Goal: Transaction & Acquisition: Purchase product/service

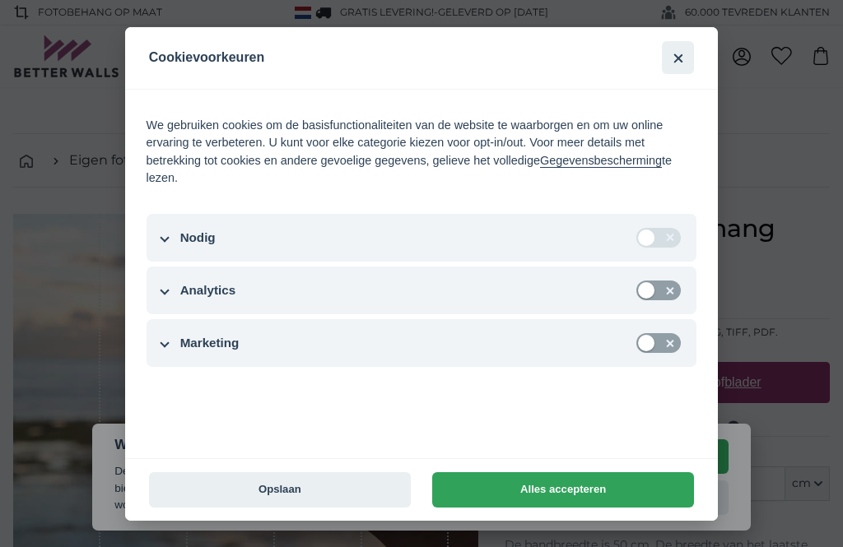
click at [230, 486] on button "Opslaan" at bounding box center [280, 489] width 262 height 35
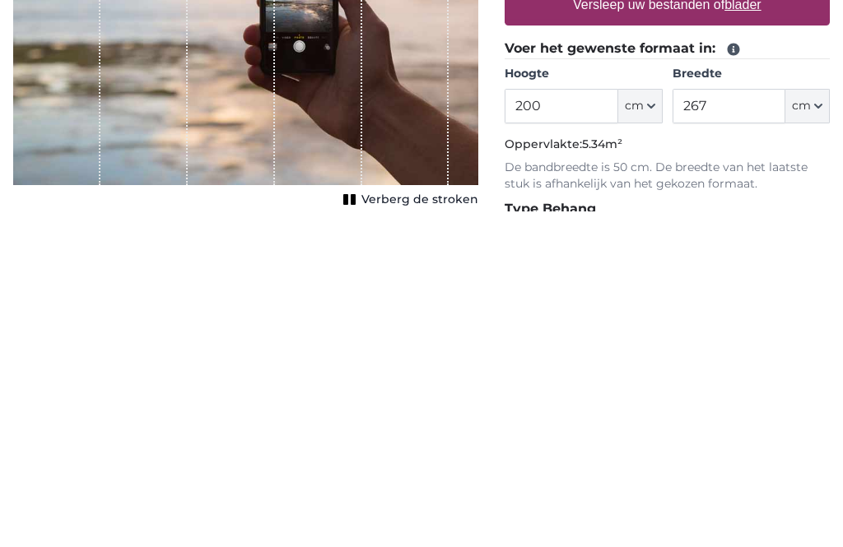
scroll to position [378, 0]
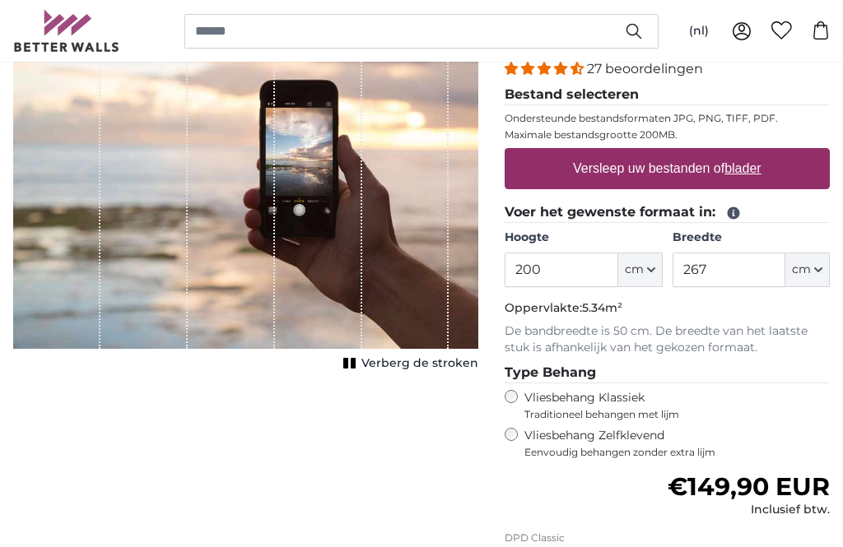
click at [634, 276] on span "cm" at bounding box center [634, 271] width 19 height 16
click at [636, 313] on link "Centimeter (cm)" at bounding box center [640, 314] width 145 height 30
click at [565, 273] on input "200" at bounding box center [560, 270] width 113 height 35
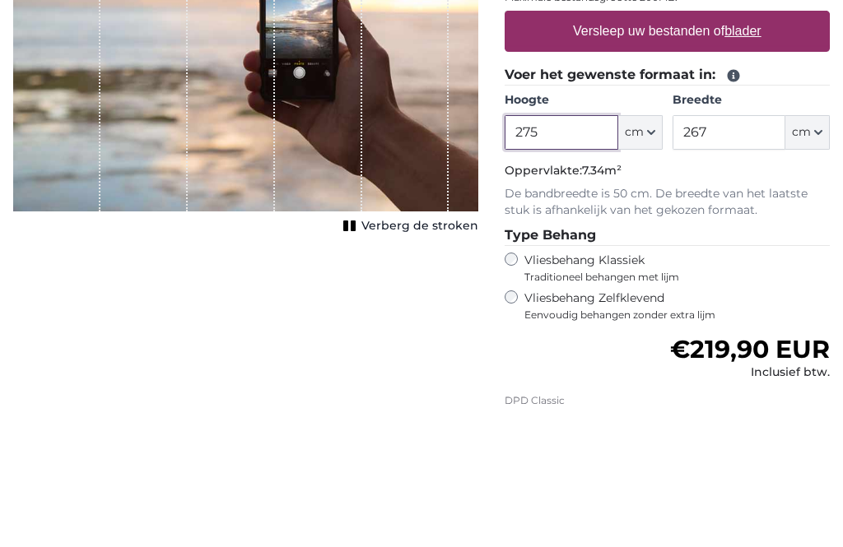
type input "275"
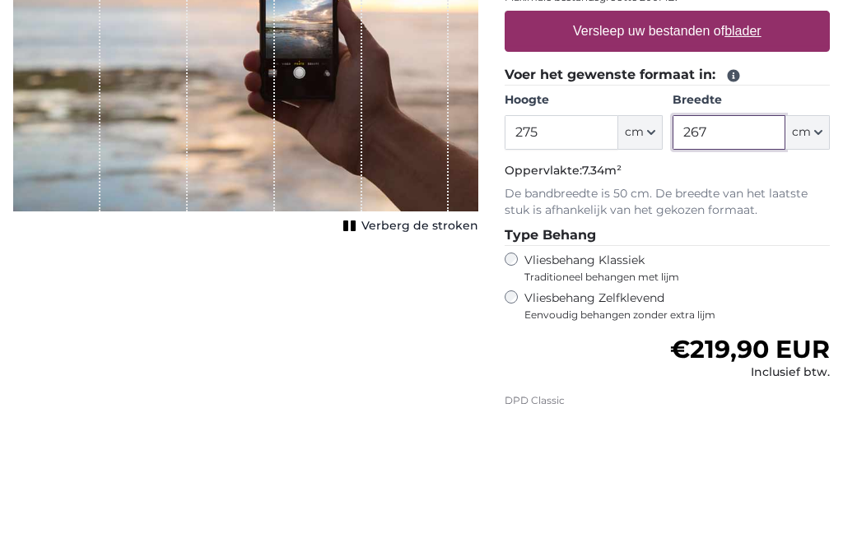
click at [723, 253] on input "267" at bounding box center [728, 270] width 113 height 35
type input "2"
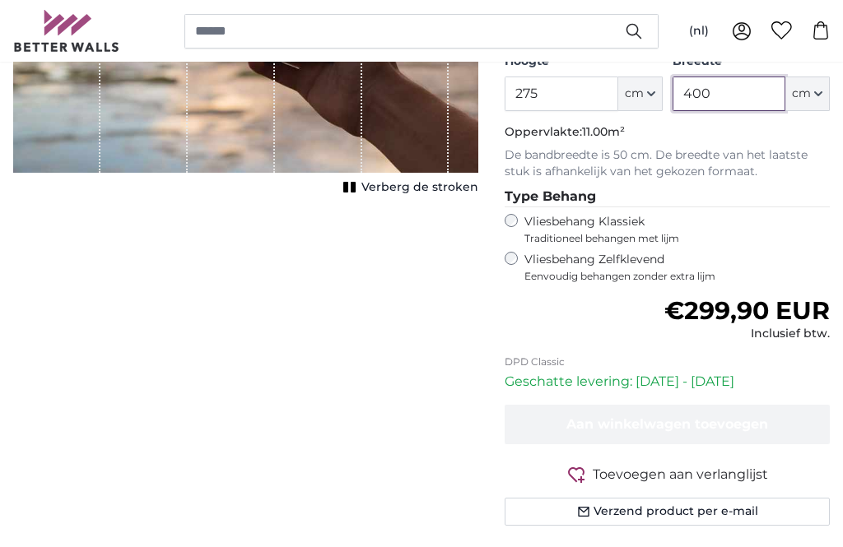
scroll to position [390, 0]
type input "400"
click at [649, 270] on span "Eenvoudig behangen zonder extra lijm" at bounding box center [676, 276] width 305 height 13
click at [630, 225] on label "Vliesbehang Klassiek Traditioneel behangen met lijm" at bounding box center [661, 229] width 275 height 31
click at [632, 264] on label "Vliesbehang Zelfklevend Eenvoudig behangen zonder extra lijm" at bounding box center [676, 267] width 305 height 31
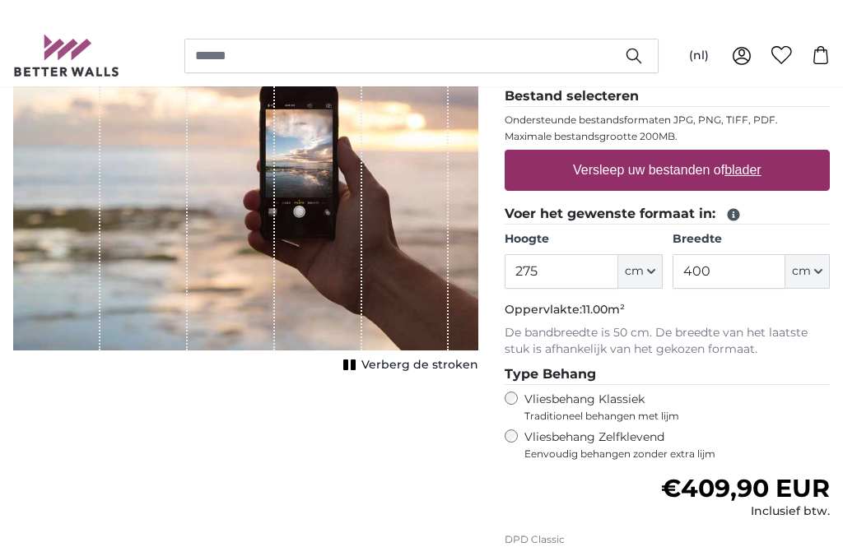
scroll to position [211, 0]
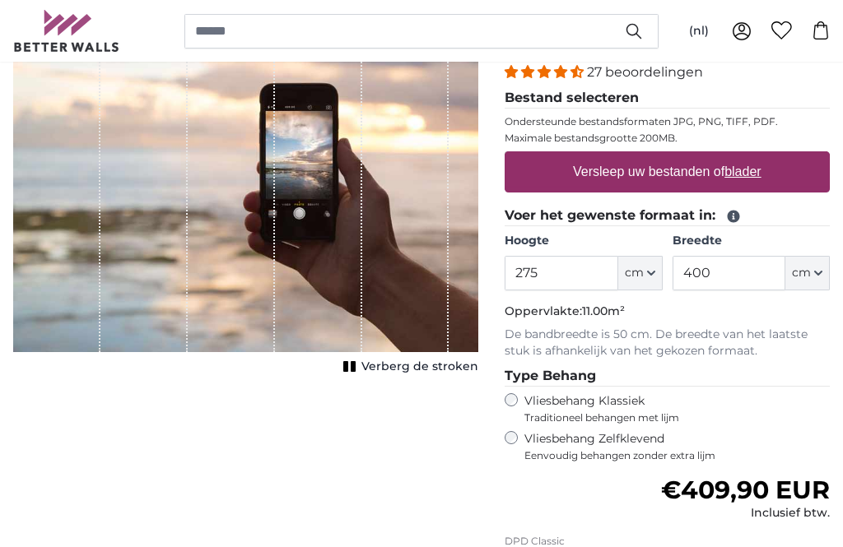
click at [752, 165] on u "blader" at bounding box center [742, 172] width 36 height 14
click at [752, 156] on input "Versleep uw bestanden of blader" at bounding box center [666, 153] width 325 height 5
click at [743, 174] on u "blader" at bounding box center [742, 172] width 36 height 14
click at [743, 156] on input "Versleep uw bestanden of blader" at bounding box center [666, 153] width 325 height 5
click at [755, 171] on u "blader" at bounding box center [742, 172] width 36 height 14
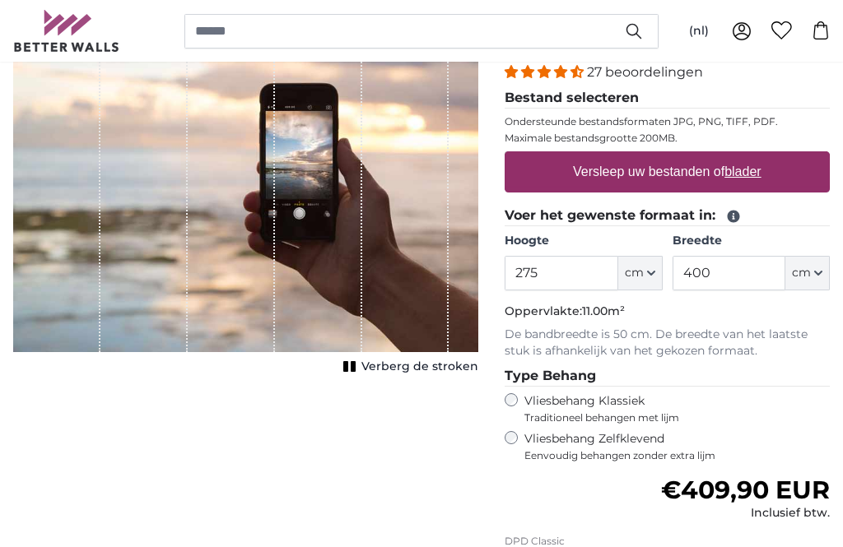
click at [755, 156] on input "Versleep uw bestanden of blader" at bounding box center [666, 153] width 325 height 5
type input "**********"
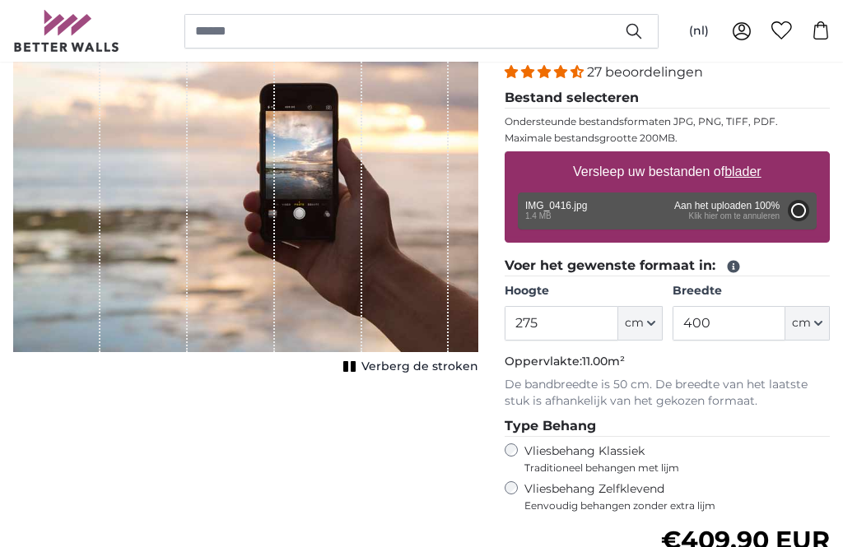
type input "191"
type input "294.1"
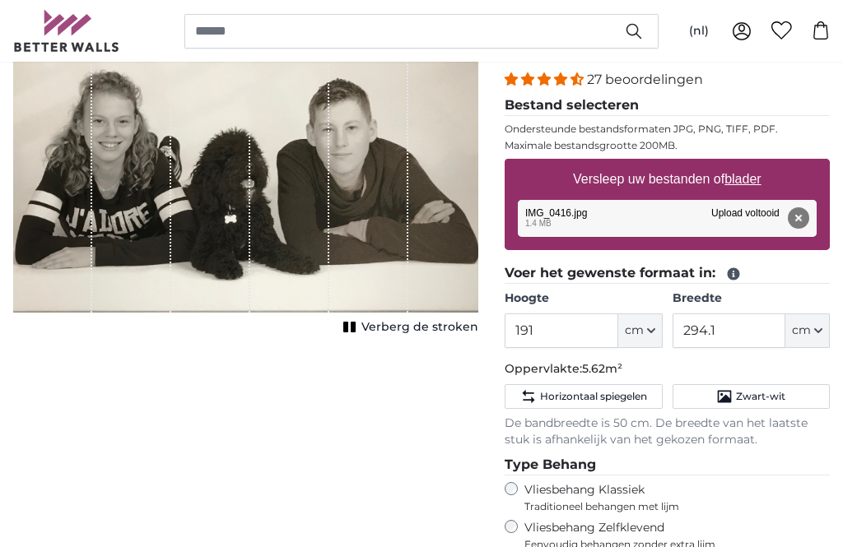
scroll to position [203, 0]
click at [736, 273] on icon at bounding box center [733, 274] width 12 height 12
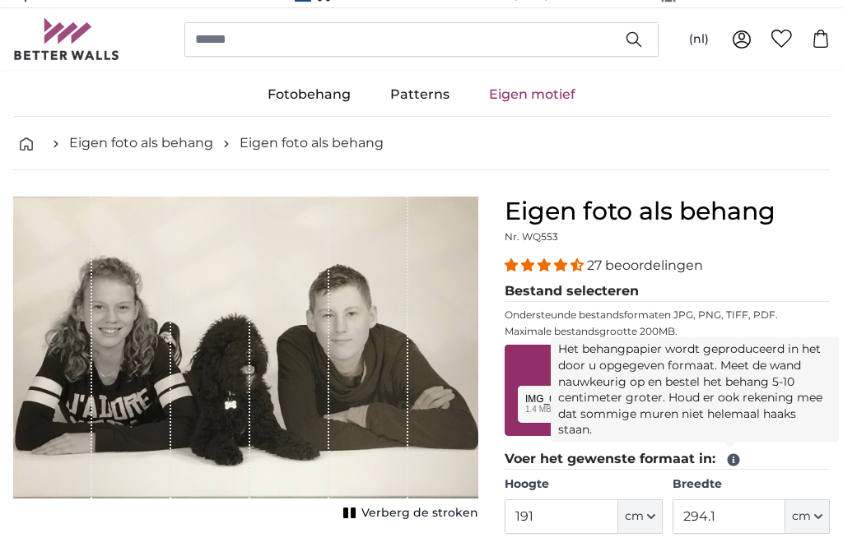
scroll to position [0, 0]
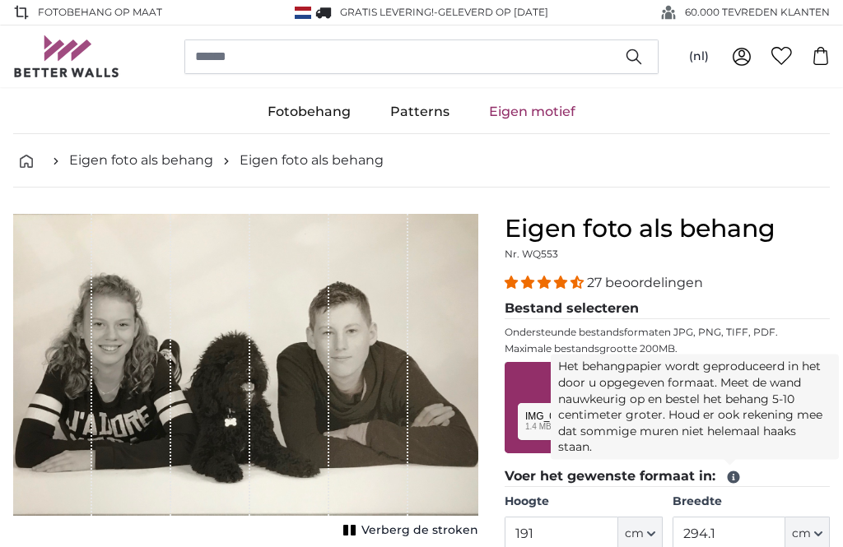
click at [523, 393] on div "Versleep uw bestanden of blader" at bounding box center [666, 382] width 325 height 41
click at [504, 362] on input "Versleep uw bestanden of blader" at bounding box center [666, 364] width 325 height 5
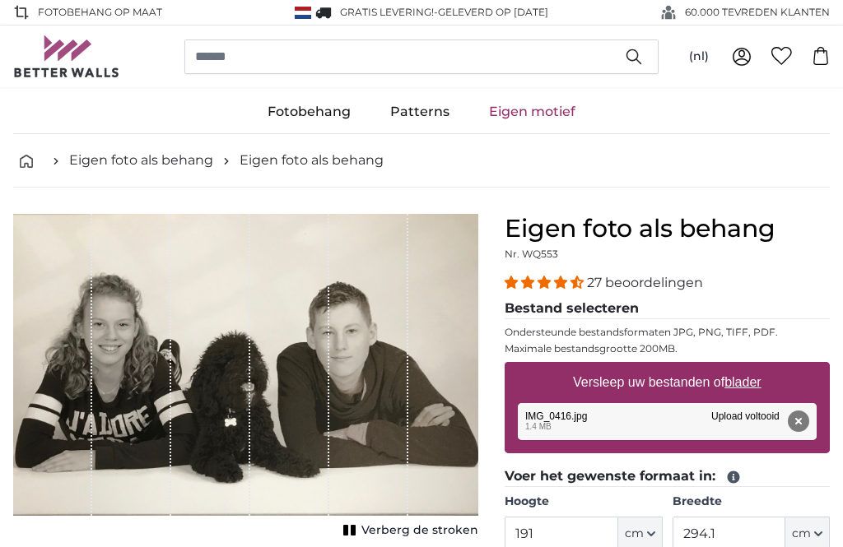
click at [795, 416] on button "Verwijderen" at bounding box center [798, 421] width 21 height 21
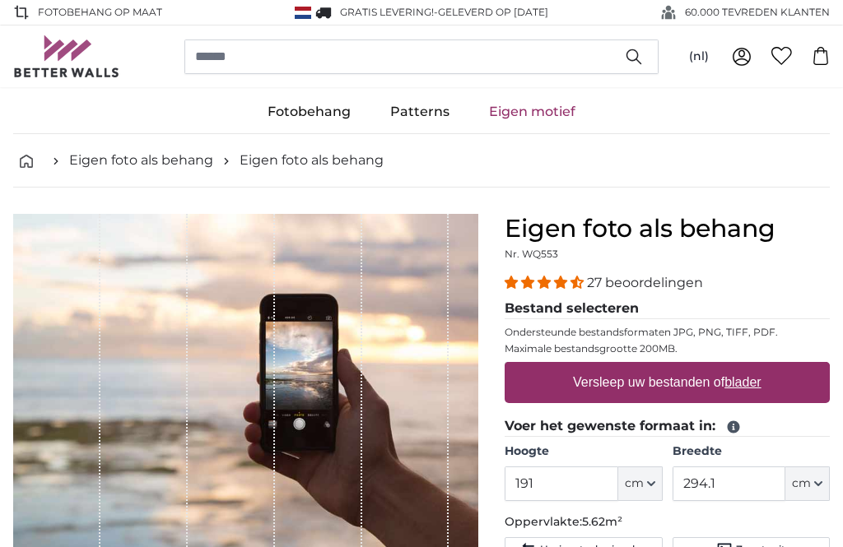
click at [752, 389] on u "blader" at bounding box center [742, 382] width 36 height 14
click at [752, 367] on input "Versleep uw bestanden of blader" at bounding box center [666, 364] width 325 height 5
type input "**********"
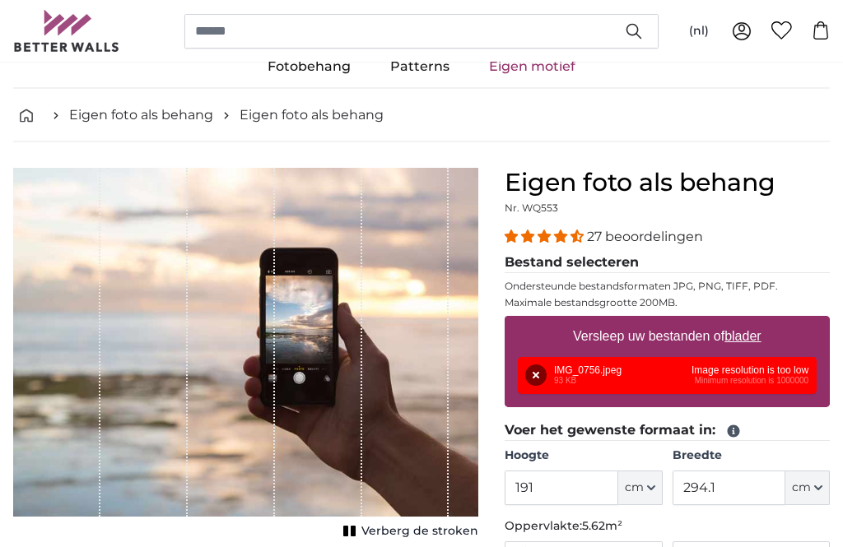
scroll to position [51, 0]
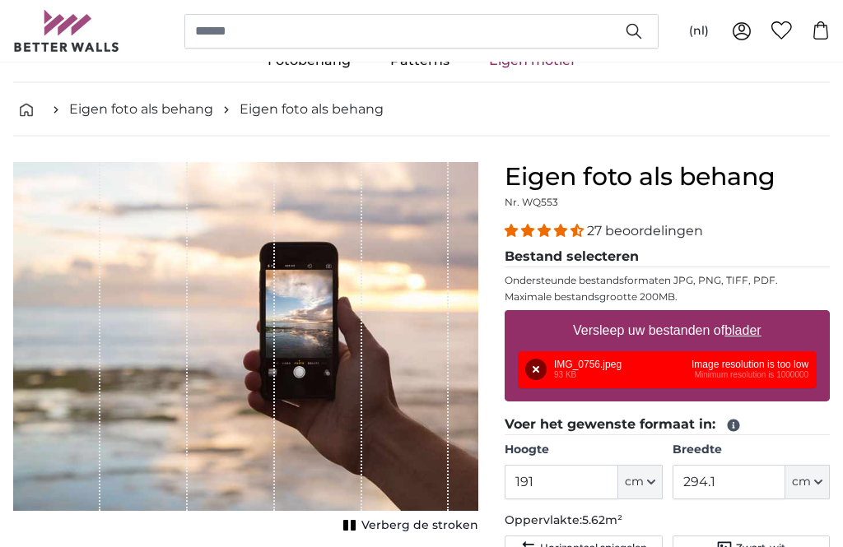
click at [744, 341] on label "Versleep uw bestanden of blader" at bounding box center [667, 331] width 202 height 33
click at [744, 316] on input "Versleep uw bestanden of blader" at bounding box center [666, 313] width 325 height 5
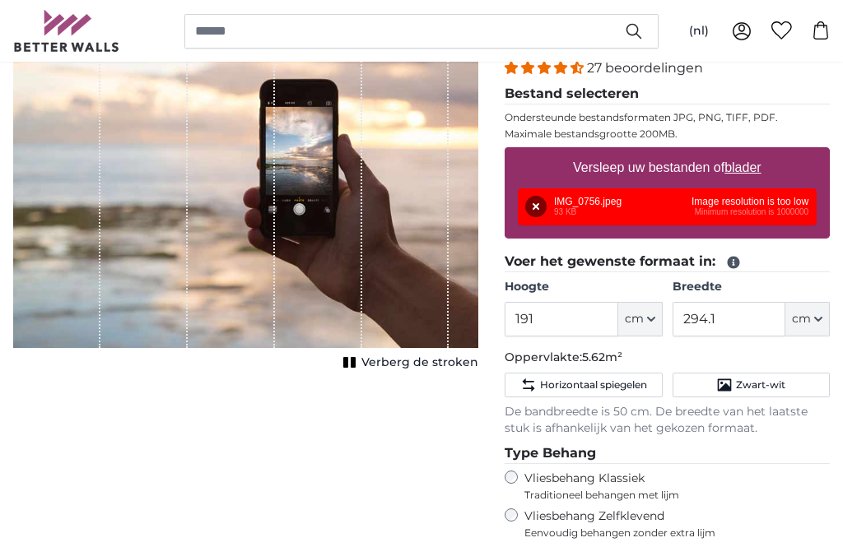
scroll to position [215, 0]
